Goal: Task Accomplishment & Management: Manage account settings

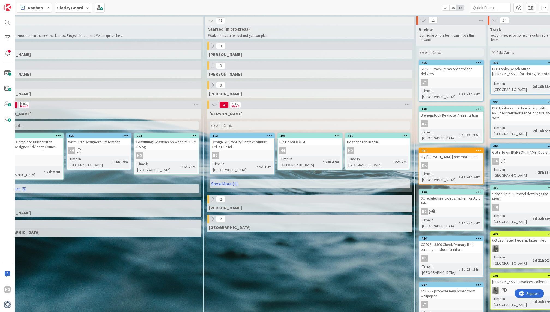
scroll to position [0, 407]
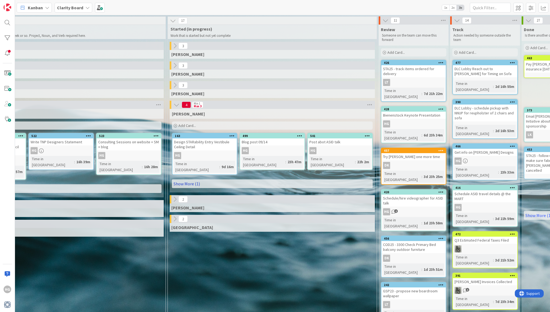
click at [219, 179] on link "Show More (1)" at bounding box center [272, 183] width 201 height 9
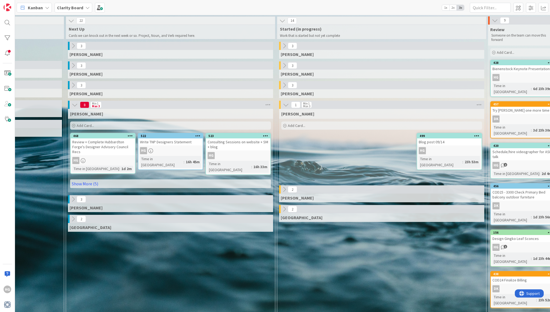
scroll to position [0, 293]
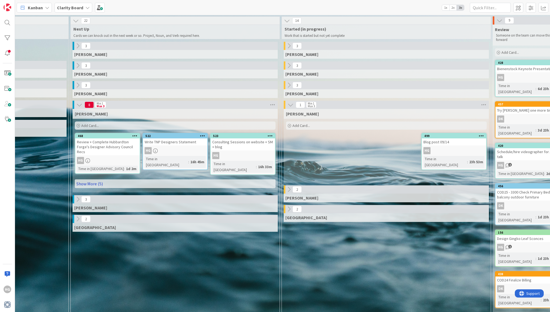
click at [98, 181] on link "Show More (5)" at bounding box center [175, 183] width 201 height 9
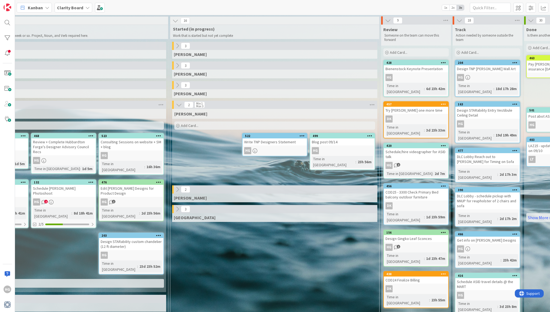
scroll to position [0, 405]
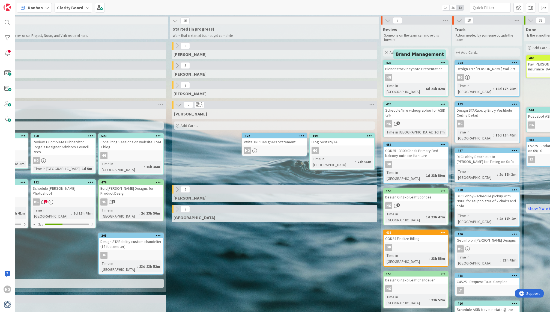
click at [384, 63] on div "428" at bounding box center [417, 63] width 62 height 4
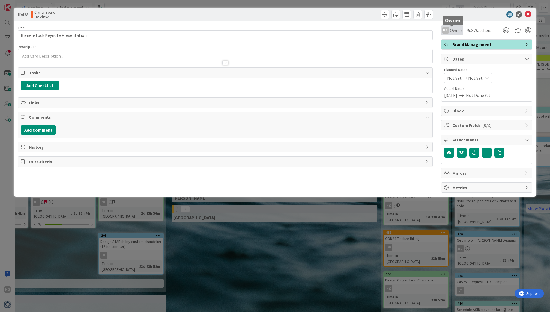
click at [384, 31] on span "Owner" at bounding box center [456, 30] width 12 height 7
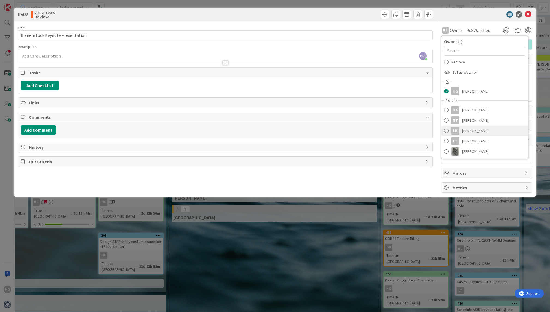
click at [384, 130] on div "LK" at bounding box center [455, 130] width 8 height 8
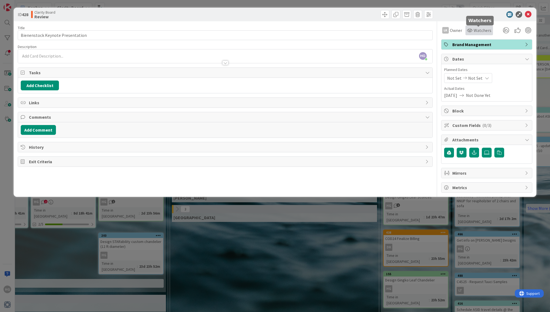
click at [384, 32] on span "Watchers" at bounding box center [482, 30] width 18 height 7
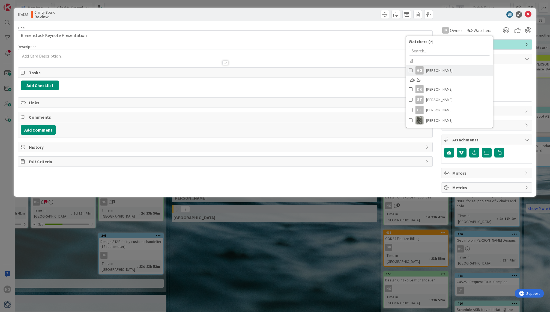
click at [384, 70] on span "[PERSON_NAME]" at bounding box center [439, 70] width 26 height 8
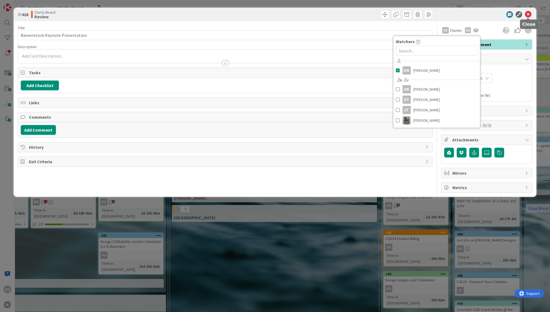
click at [384, 12] on icon at bounding box center [528, 14] width 7 height 7
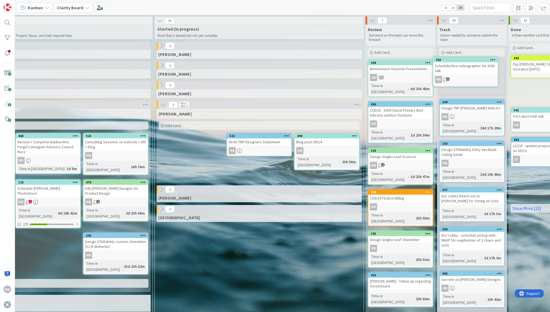
scroll to position [0, 421]
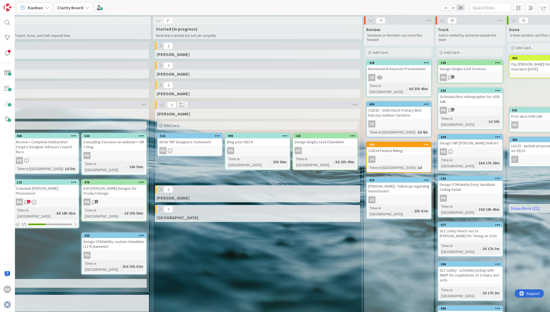
drag, startPoint x: 394, startPoint y: 189, endPoint x: 222, endPoint y: 1, distance: 255.3
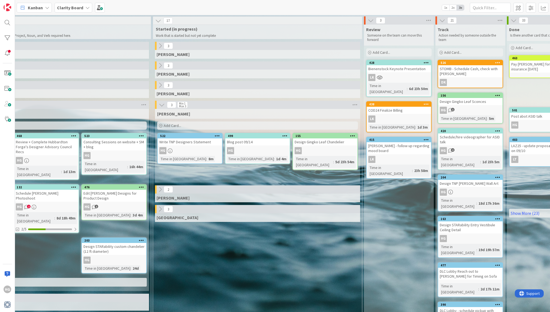
click at [375, 54] on span "Add Card..." at bounding box center [380, 52] width 17 height 5
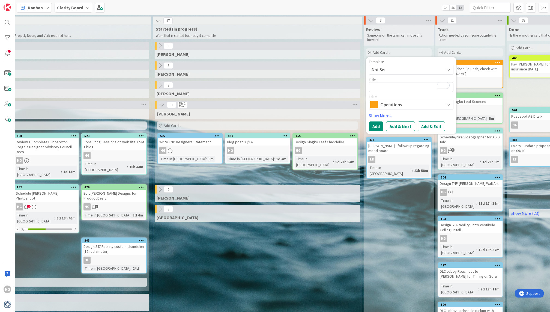
type textarea "x"
type textarea "A"
type textarea "x"
type textarea "Ar"
type textarea "x"
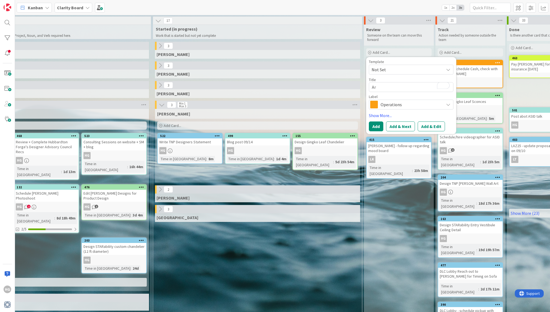
type textarea "Art"
type textarea "x"
type textarea "Arth"
type textarea "x"
type textarea "Arthr"
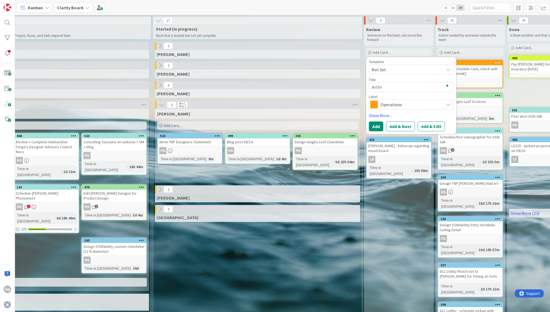
type textarea "x"
type textarea "Arthre"
type textarea "x"
type textarea "Arthrex"
type textarea "x"
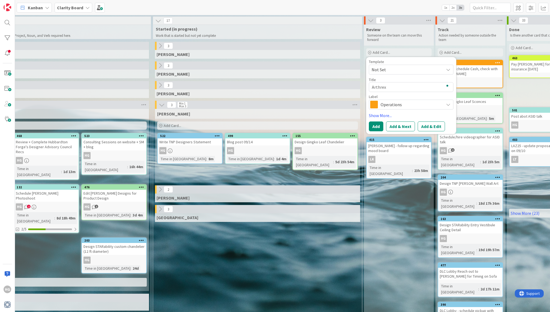
type textarea "Arthrex"
type textarea "x"
type textarea "Arthrex H"
type textarea "x"
type textarea "Arthrex Hi"
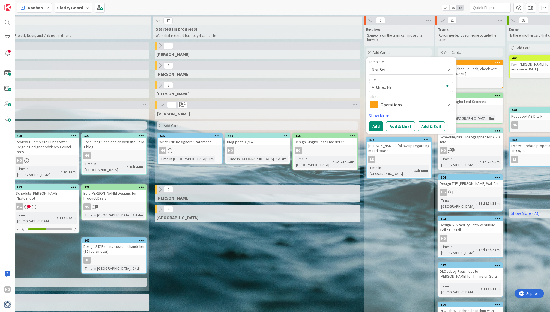
type textarea "x"
type textarea "Arthrex Hid"
type textarea "x"
type textarea "Arthrex Hide"
type textarea "x"
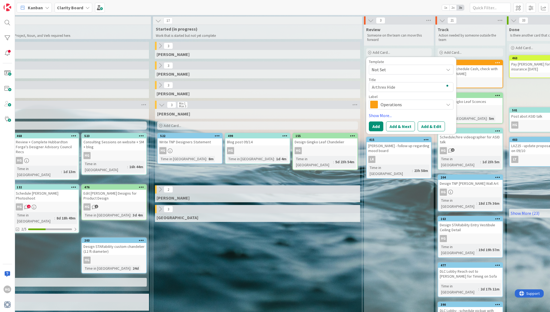
type textarea "Arthrex Hidea"
type textarea "x"
type textarea "Arthrex Hideaw"
type textarea "x"
type textarea "Arthrex Hideawa"
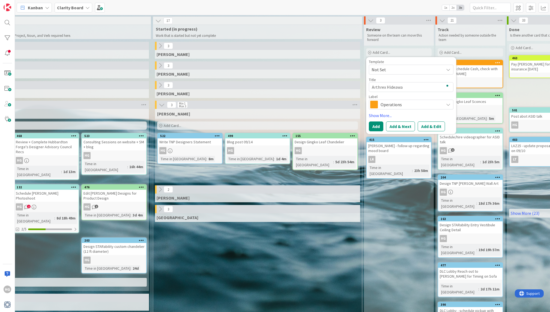
type textarea "x"
type textarea "Arthrex Hideaway"
type textarea "x"
type textarea "Arthrex Hideaway"
type textarea "x"
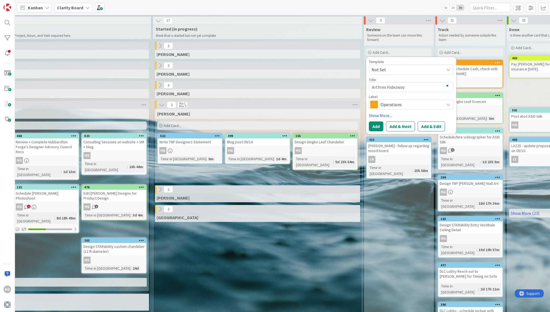
type textarea "Arthrex Hideaway M"
type textarea "x"
type textarea "Arthrex Hideaway Mem"
type textarea "x"
type textarea "Arthrex Hideaway Memr"
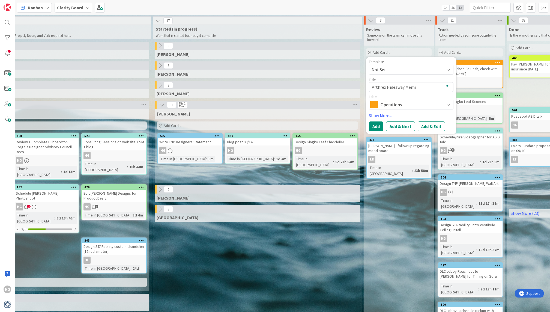
type textarea "x"
type textarea "Arthrex Hideaway Memro"
type textarea "x"
type textarea "Arthrex Hideaway Memrob"
type textarea "x"
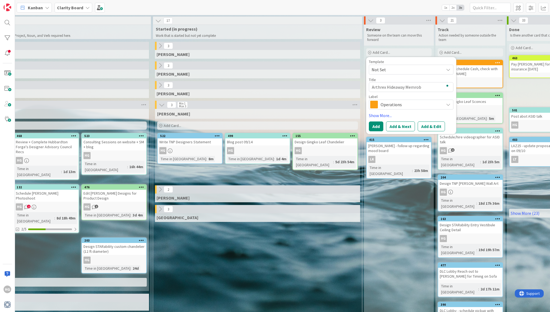
type textarea "Arthrex Hideaway Memrobi"
type textarea "x"
type textarea "Arthrex Hideaway Memrobil"
type textarea "x"
type textarea "Arthrex Hideaway Memrobilia"
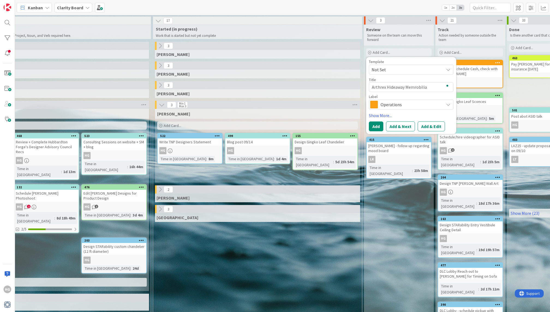
type textarea "x"
type textarea "Arthrex Hideaway Memrobilia"
click at [384, 104] on span "Operations" at bounding box center [410, 105] width 61 height 8
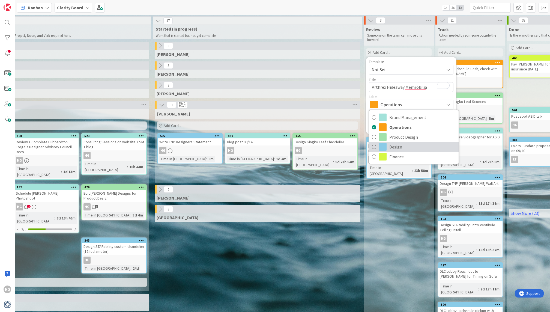
click at [384, 147] on span "Design" at bounding box center [422, 147] width 67 height 8
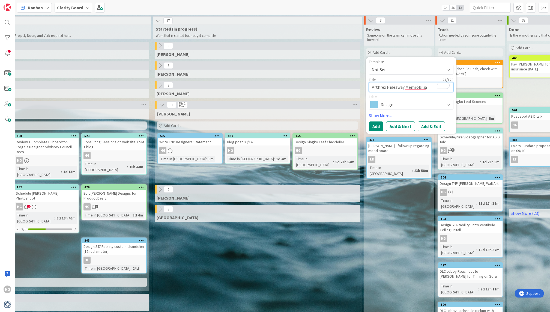
click at [371, 86] on textarea "Arthrex Hideaway Memrobilia" at bounding box center [411, 87] width 85 height 10
type textarea "x"
type textarea "TArthrex Hideaway Memrobilia"
type textarea "x"
type textarea "Arthrex Hideaway Memrobilia"
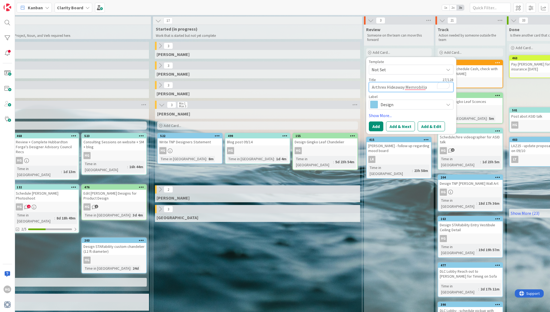
type textarea "x"
type textarea "SoArthrex Hideaway Memrobilia"
type textarea "x"
type textarea "SouArthrex Hideaway Memrobilia"
type textarea "x"
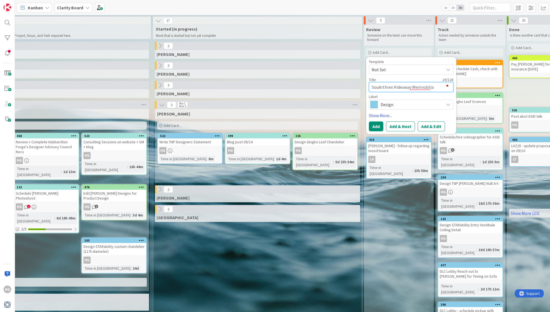
type textarea "SourArthrex Hideaway Memrobilia"
type textarea "x"
type textarea "SourcArthrex Hideaway Memrobilia"
type textarea "x"
type textarea "SourceArthrex Hideaway Memrobilia"
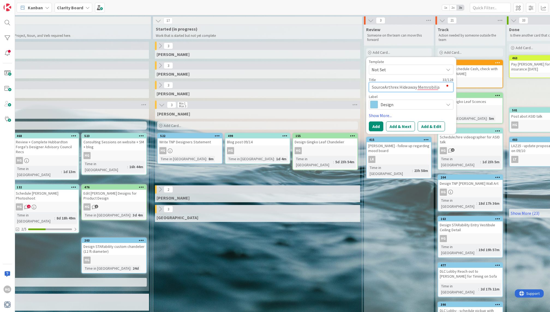
type textarea "x"
click at [384, 87] on textarea "Source Arthrex Hideaway Memrobilia" at bounding box center [411, 87] width 85 height 10
click at [384, 86] on textarea "Source Arthrex Hideaway Memrobilia" at bounding box center [411, 87] width 85 height 10
click at [384, 87] on textarea "Source Arthrex Hideaway Memrobilia" at bounding box center [411, 87] width 85 height 10
type textarea "Source Arthrex Hideaway Memrobilia"
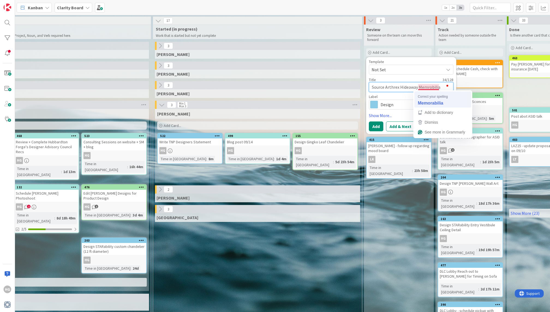
type textarea "x"
type textarea "Source Arthrex Hideaway Memorabilia"
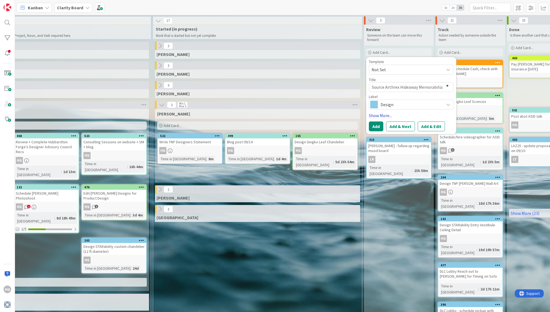
click at [374, 116] on link "Show More..." at bounding box center [411, 115] width 85 height 7
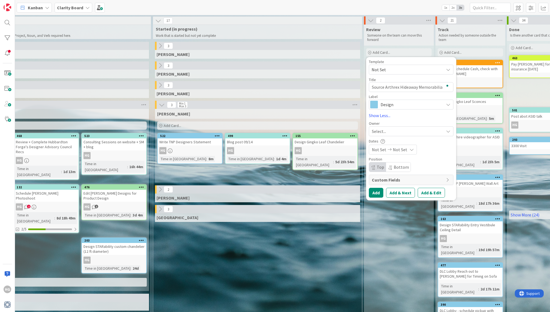
click at [384, 129] on div "Select..." at bounding box center [408, 131] width 72 height 7
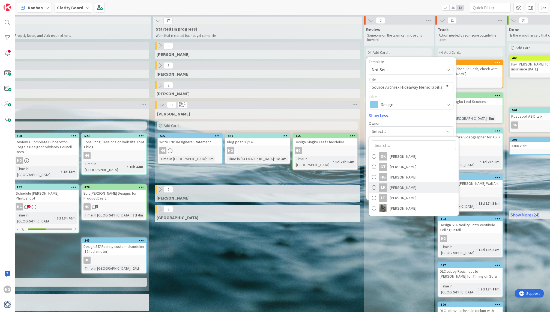
click at [373, 189] on span at bounding box center [374, 187] width 4 height 8
type textarea "x"
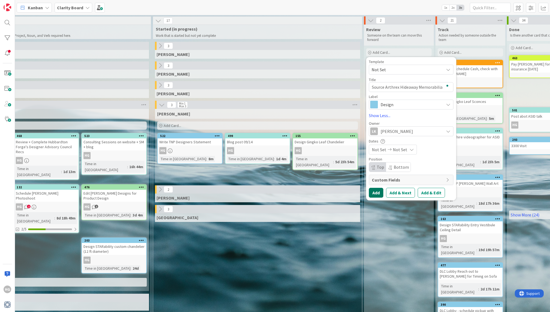
click at [378, 191] on button "Add" at bounding box center [376, 193] width 14 height 10
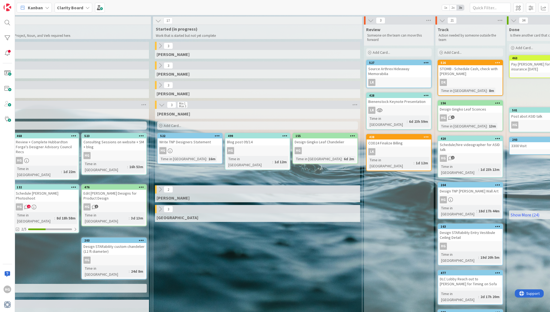
click at [384, 64] on icon at bounding box center [425, 63] width 5 height 4
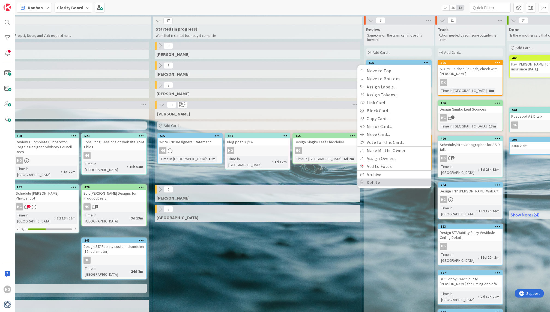
click at [366, 178] on link "Delete" at bounding box center [394, 182] width 74 height 8
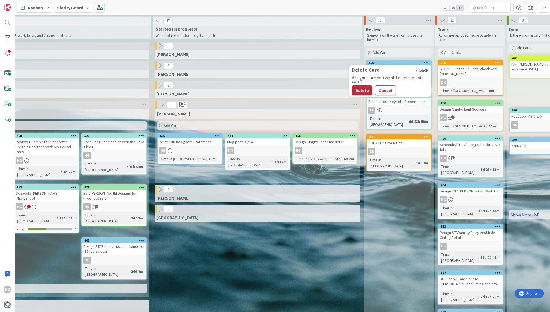
click at [358, 90] on button "Delete" at bounding box center [362, 90] width 20 height 10
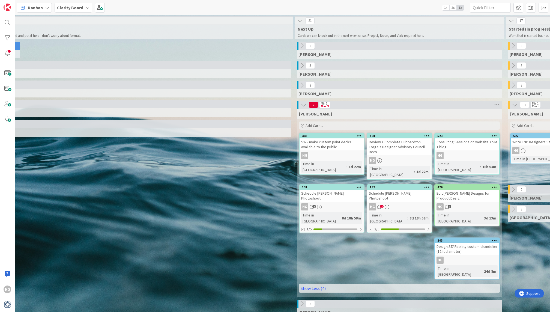
scroll to position [0, 0]
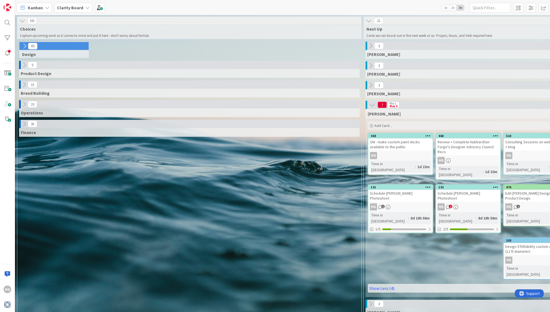
click at [22, 46] on icon at bounding box center [25, 46] width 6 height 6
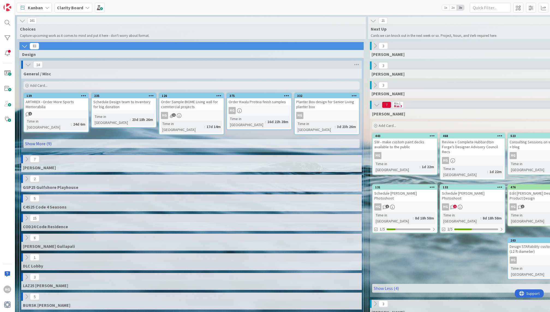
click at [70, 139] on link "Show More (9)" at bounding box center [191, 143] width 336 height 9
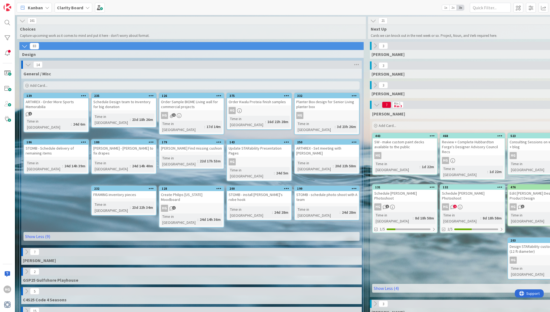
click at [375, 84] on icon at bounding box center [375, 85] width 6 height 6
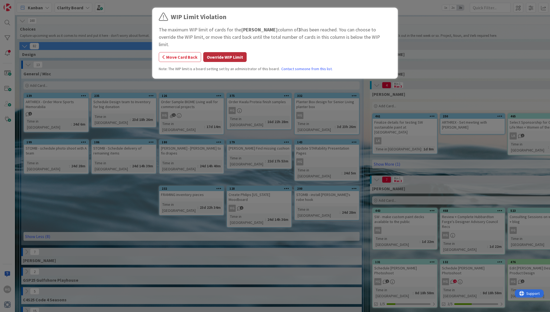
click at [216, 52] on button "Override WIP Limit" at bounding box center [224, 57] width 43 height 10
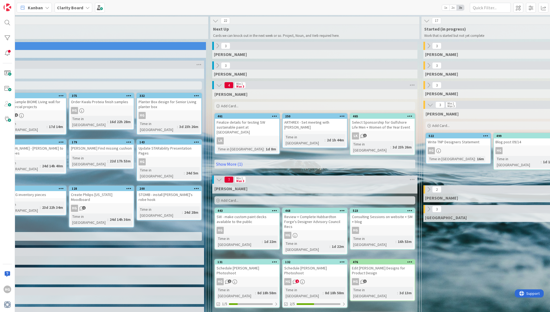
scroll to position [0, 190]
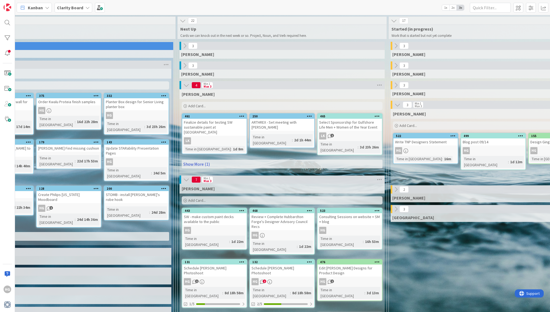
click at [286, 159] on link "Show More (1)" at bounding box center [282, 163] width 201 height 9
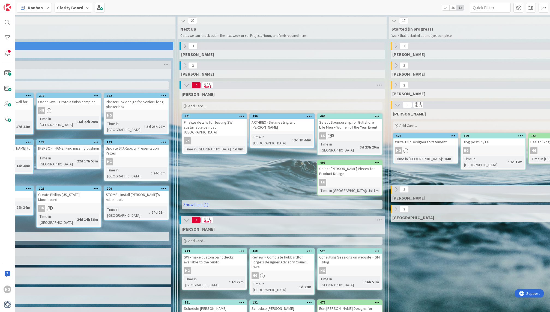
click at [232, 127] on div "Finalize details for testing SW sustainable paint at [GEOGRAPHIC_DATA]" at bounding box center [214, 127] width 64 height 17
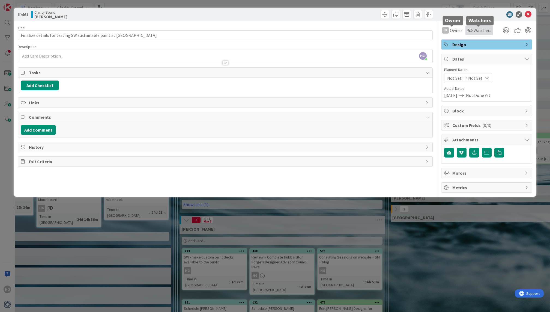
click at [384, 31] on span "Watchers" at bounding box center [482, 30] width 18 height 7
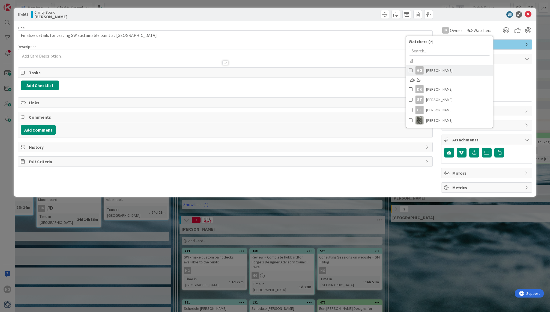
click at [384, 66] on span "[PERSON_NAME]" at bounding box center [439, 70] width 26 height 8
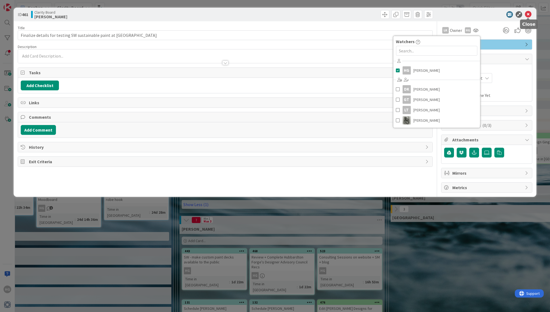
click at [384, 12] on div "ID 461 Clarity Board [PERSON_NAME]" at bounding box center [275, 15] width 522 height 14
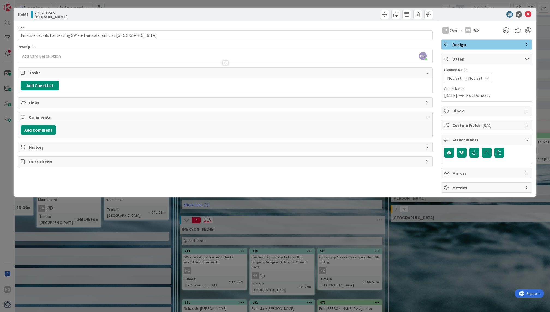
click at [384, 12] on div "ID 461 Clarity Board [PERSON_NAME]" at bounding box center [275, 15] width 522 height 14
click at [384, 13] on icon at bounding box center [528, 14] width 7 height 7
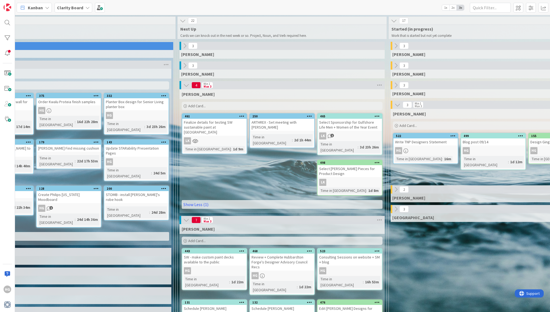
click at [339, 179] on div "LK" at bounding box center [349, 182] width 64 height 7
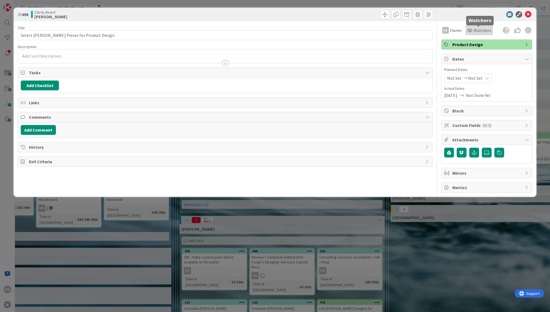
click at [384, 30] on span "Watchers" at bounding box center [482, 30] width 18 height 7
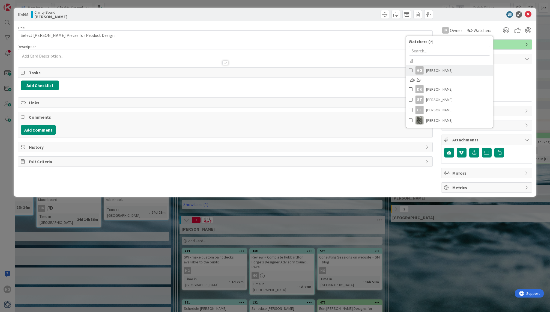
click at [384, 68] on span "[PERSON_NAME]" at bounding box center [439, 70] width 26 height 8
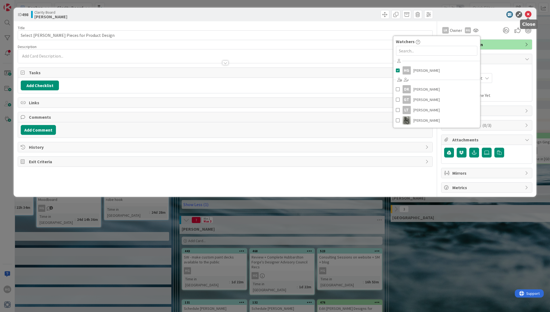
click at [384, 16] on icon at bounding box center [528, 14] width 7 height 7
